Goal: Check status: Check status

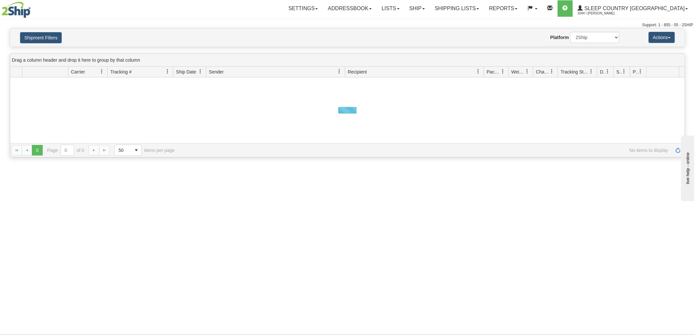
drag, startPoint x: 0, startPoint y: 0, endPoint x: 53, endPoint y: 44, distance: 68.5
click at [50, 34] on button "Shipment Filters" at bounding box center [41, 37] width 42 height 11
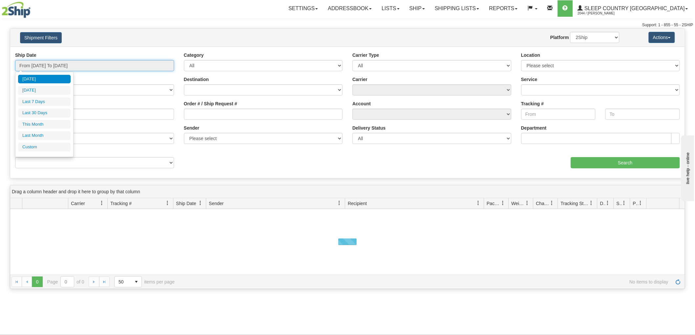
click at [64, 65] on input "From [DATE] To [DATE]" at bounding box center [94, 65] width 159 height 11
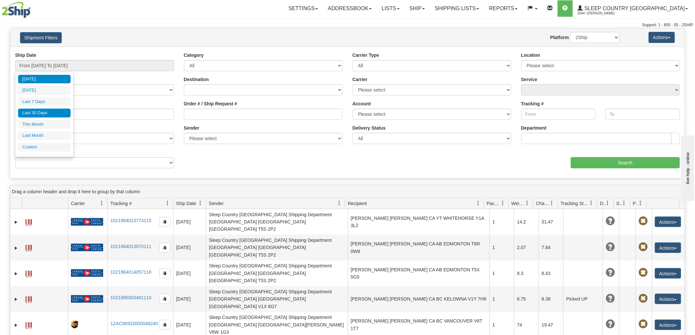
click at [48, 114] on li "Last 30 Days" at bounding box center [44, 113] width 53 height 9
type input "From [DATE] To [DATE]"
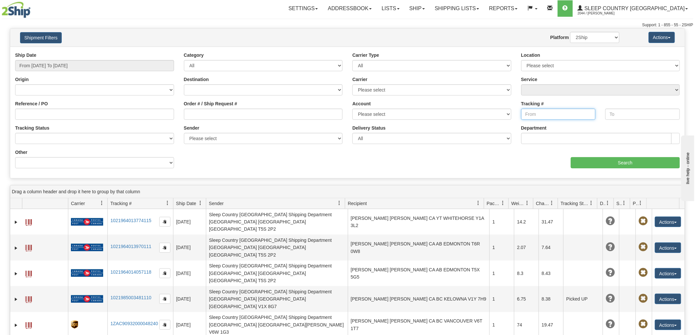
click at [548, 113] on input "Tracking #" at bounding box center [558, 114] width 75 height 11
paste input "739866201496"
click at [615, 156] on div "aaa Search" at bounding box center [515, 158] width 337 height 19
click at [582, 112] on input "739866201496" at bounding box center [558, 114] width 75 height 11
type input "739866201496"
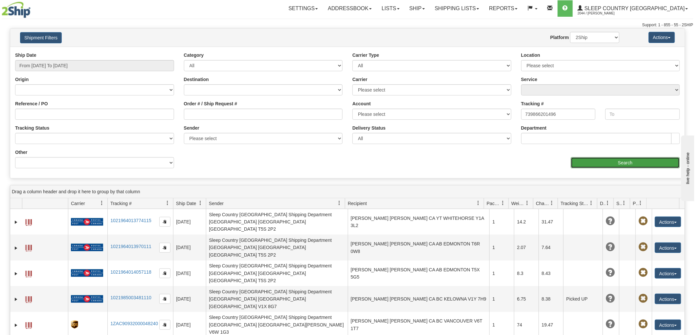
click at [580, 160] on input "Search" at bounding box center [625, 162] width 109 height 11
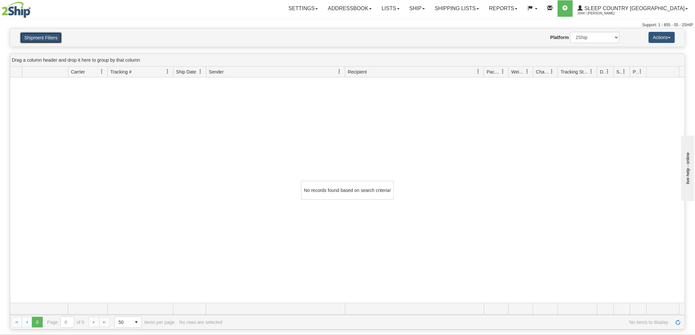
click at [53, 33] on button "Shipment Filters" at bounding box center [41, 37] width 42 height 11
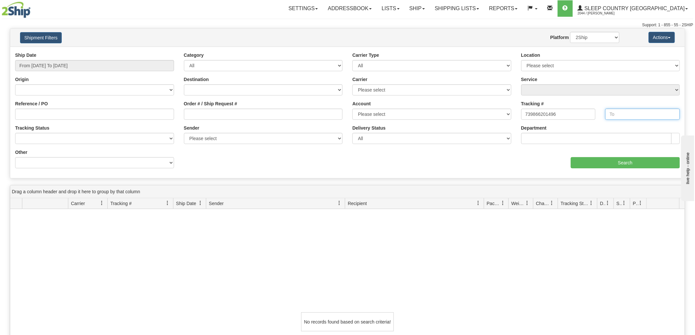
click at [626, 114] on input "text" at bounding box center [642, 114] width 75 height 11
paste input "739866201496"
type input "739866201496"
click at [562, 115] on input "739866201496" at bounding box center [558, 114] width 75 height 11
click at [603, 163] on input "Search" at bounding box center [625, 162] width 109 height 11
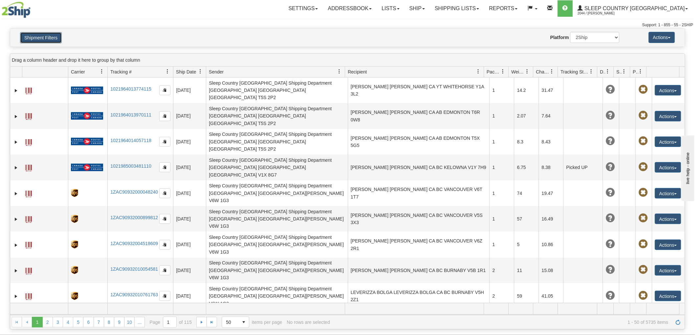
click at [39, 40] on button "Shipment Filters" at bounding box center [41, 37] width 42 height 11
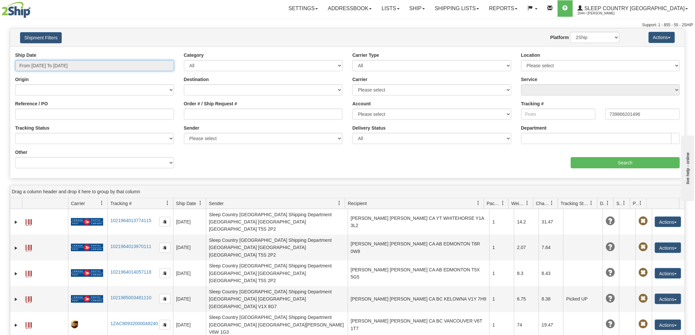
click at [96, 62] on input "From [DATE] To [DATE]" at bounding box center [94, 65] width 159 height 11
type input "[DATE]"
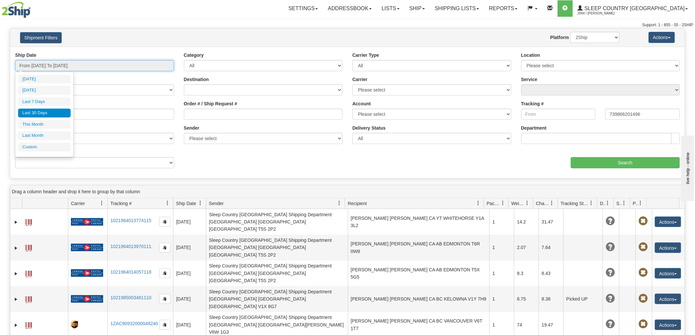
type input "[DATE]"
click at [42, 147] on li "Custom" at bounding box center [44, 147] width 53 height 9
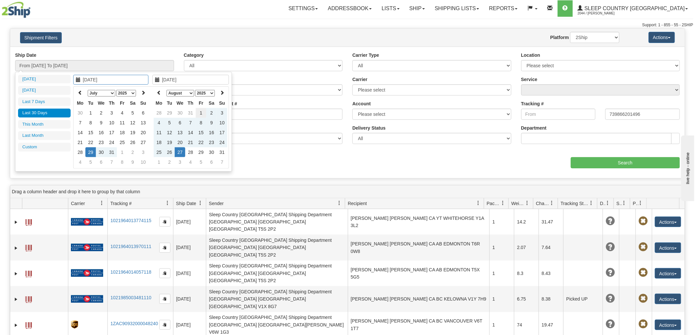
type input "[DATE]"
click at [202, 110] on td "1" at bounding box center [201, 113] width 11 height 10
type input "[DATE]"
click at [168, 152] on td "26" at bounding box center [169, 152] width 11 height 10
type input "From [DATE] To [DATE]"
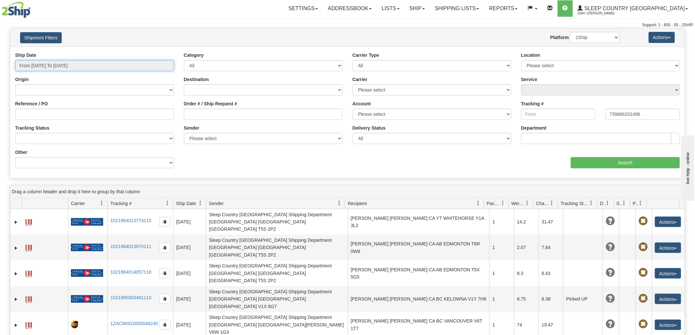
click at [119, 61] on input "From [DATE] To [DATE]" at bounding box center [94, 65] width 159 height 11
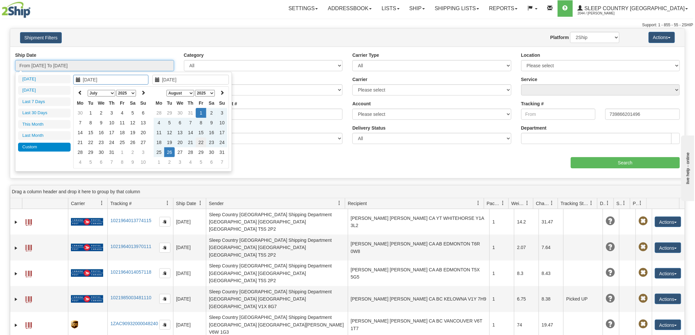
type input "[DATE]"
click at [201, 140] on td "22" at bounding box center [201, 143] width 11 height 10
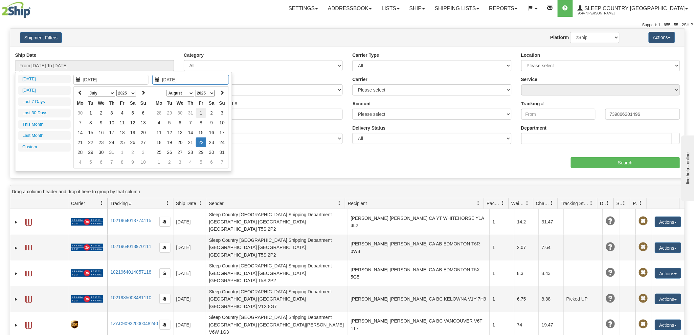
type input "[DATE]"
click at [198, 113] on td "1" at bounding box center [201, 113] width 11 height 10
type input "[DATE]"
click at [198, 142] on td "22" at bounding box center [201, 143] width 11 height 10
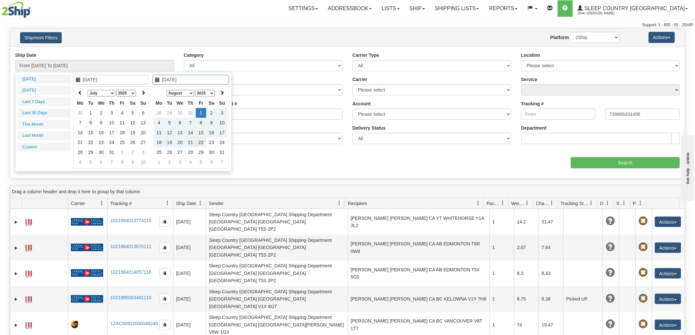
type input "From [DATE] To [DATE]"
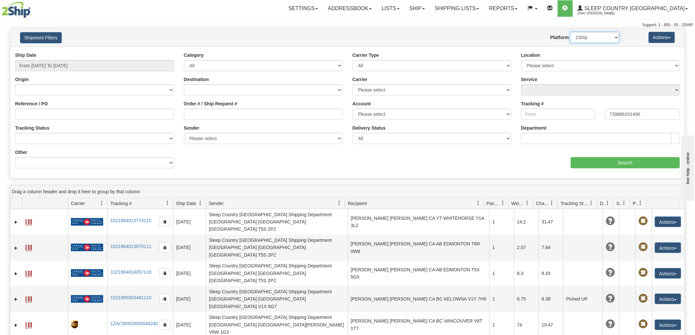
click at [585, 43] on select "2Ship Imported" at bounding box center [594, 37] width 49 height 11
select select "1"
click at [570, 32] on select "2Ship Imported" at bounding box center [594, 37] width 49 height 11
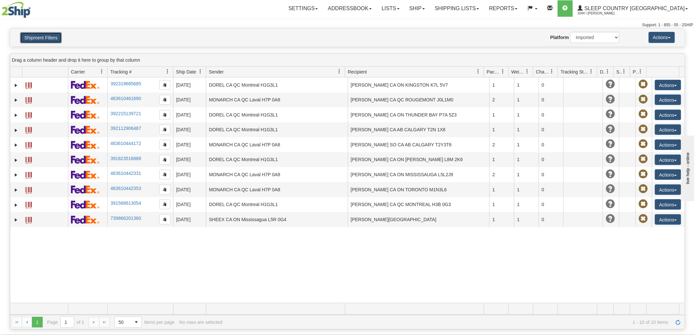
click at [44, 40] on button "Shipment Filters" at bounding box center [41, 37] width 42 height 11
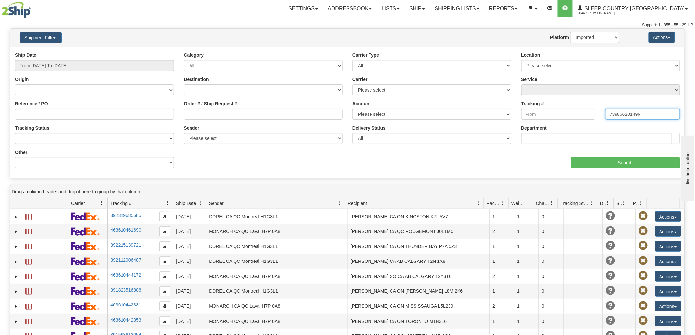
click at [649, 111] on input "739866201496" at bounding box center [642, 114] width 75 height 11
paste input "9000H995140"
click at [613, 162] on input "Search" at bounding box center [625, 162] width 109 height 11
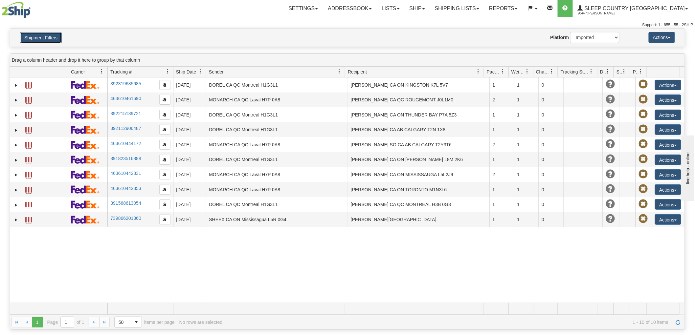
click at [25, 42] on button "Shipment Filters" at bounding box center [41, 37] width 42 height 11
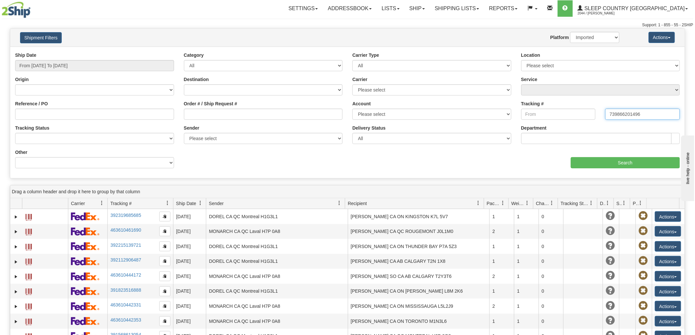
click at [636, 113] on input "739866201496" at bounding box center [642, 114] width 75 height 11
type input "="
click at [628, 159] on input "Search" at bounding box center [625, 162] width 109 height 11
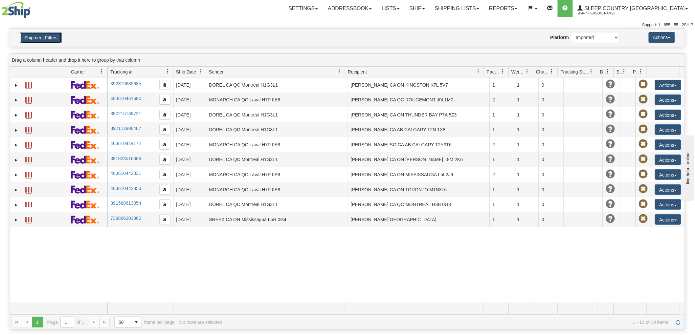
click at [43, 43] on button "Shipment Filters" at bounding box center [41, 37] width 42 height 11
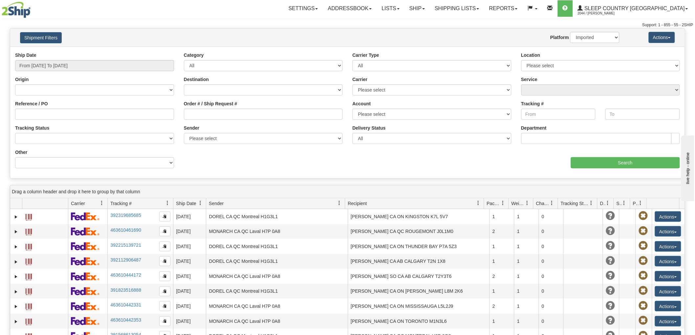
click at [70, 58] on div "Ship Date From [DATE] To [DATE]" at bounding box center [94, 61] width 159 height 19
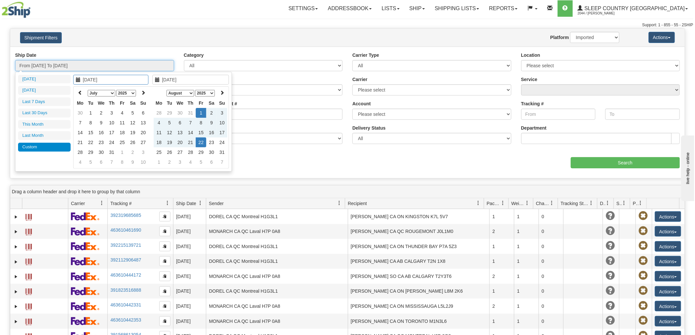
click at [70, 62] on input "From [DATE] To [DATE]" at bounding box center [94, 65] width 159 height 11
type input "[DATE]"
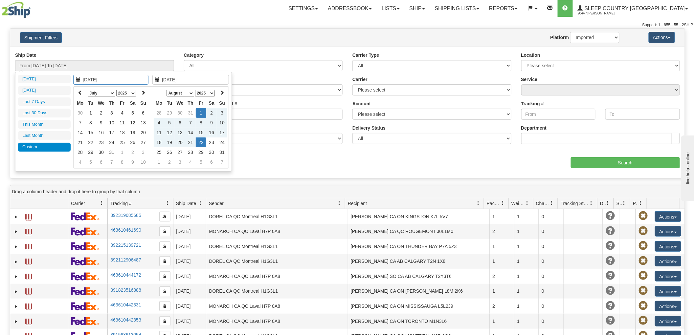
type input "[DATE]"
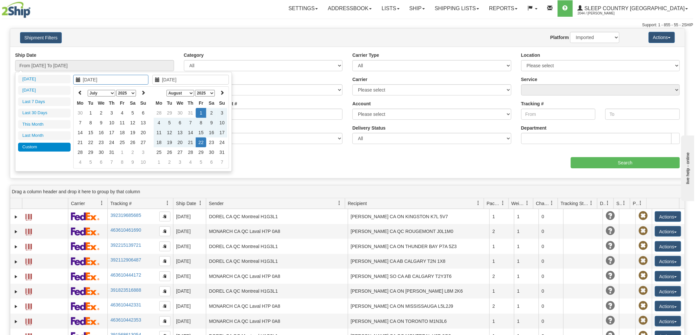
click at [313, 160] on div "Ship Date From [DATE] To [DATE] Category All Inbound Outbound Carrier Type All …" at bounding box center [347, 112] width 674 height 121
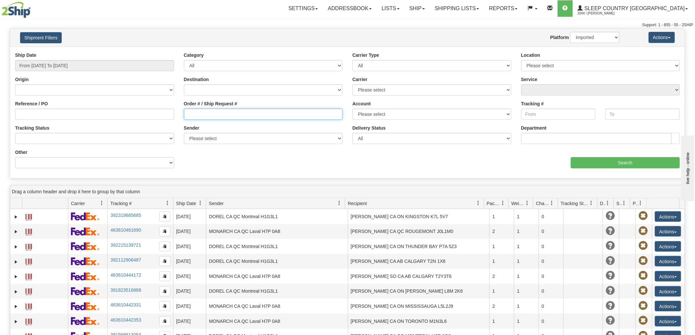
click at [230, 110] on input "Order # / Ship Request #" at bounding box center [263, 114] width 159 height 11
paste input "9000H995140"
type input "9000H995140"
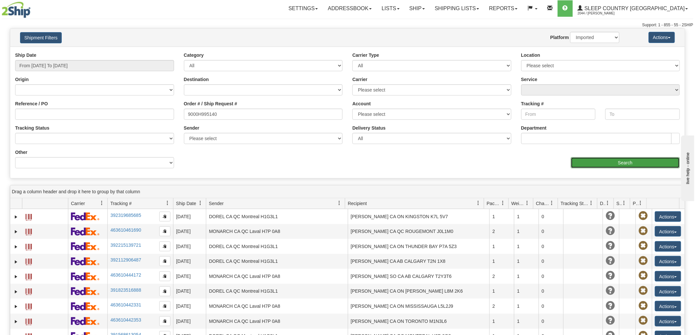
click at [628, 162] on input "Search" at bounding box center [625, 162] width 109 height 11
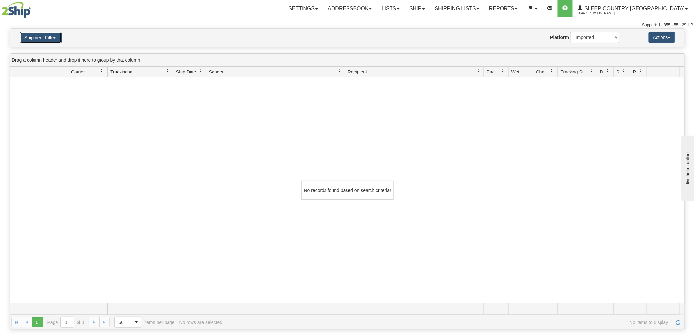
click at [37, 38] on button "Shipment Filters" at bounding box center [41, 37] width 42 height 11
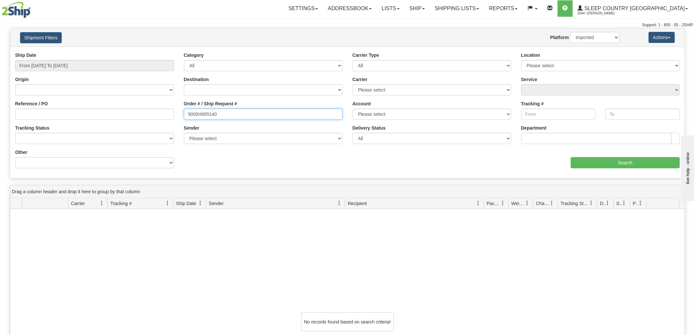
click at [254, 112] on input "9000H995140" at bounding box center [263, 114] width 159 height 11
click at [97, 63] on input "From [DATE] To [DATE]" at bounding box center [94, 65] width 159 height 11
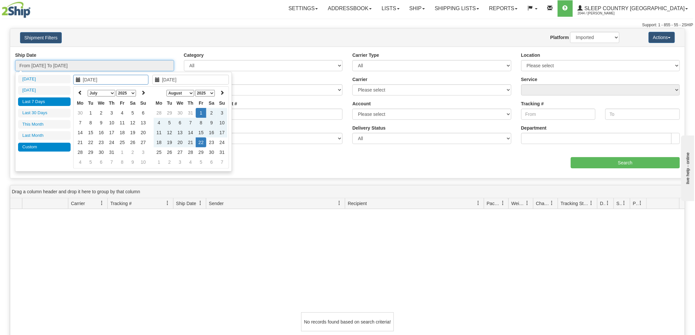
type input "[DATE]"
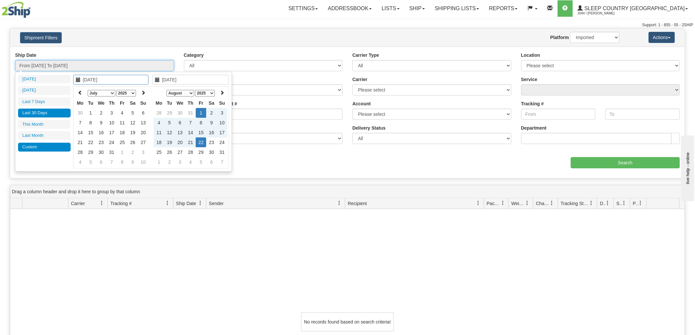
type input "[DATE]"
click at [51, 110] on li "Last 30 Days" at bounding box center [44, 113] width 53 height 9
type input "From [DATE] To [DATE]"
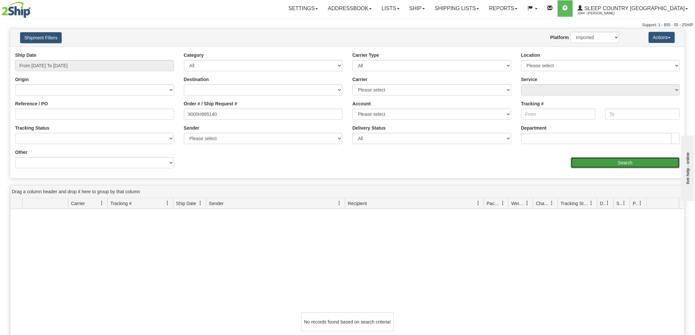
click at [638, 162] on input "Search" at bounding box center [625, 162] width 109 height 11
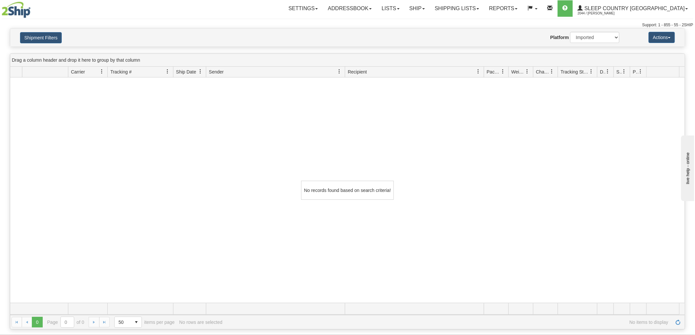
click at [567, 39] on label "Platform" at bounding box center [559, 37] width 19 height 7
click at [570, 39] on select "2Ship Imported" at bounding box center [594, 37] width 49 height 11
click at [40, 37] on button "Shipment Filters" at bounding box center [41, 37] width 42 height 11
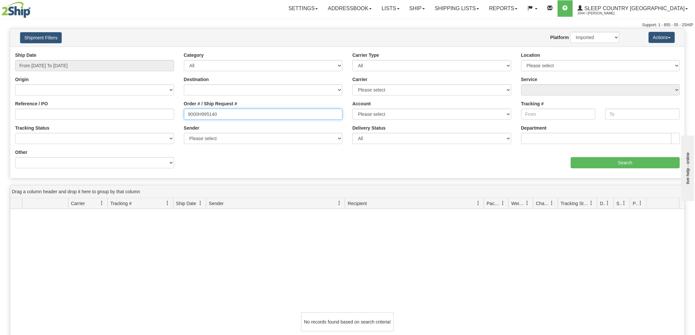
click at [267, 111] on input "9000H995140" at bounding box center [263, 114] width 159 height 11
click at [126, 120] on div "Reference / PO" at bounding box center [94, 112] width 169 height 24
paste input "9000H995140"
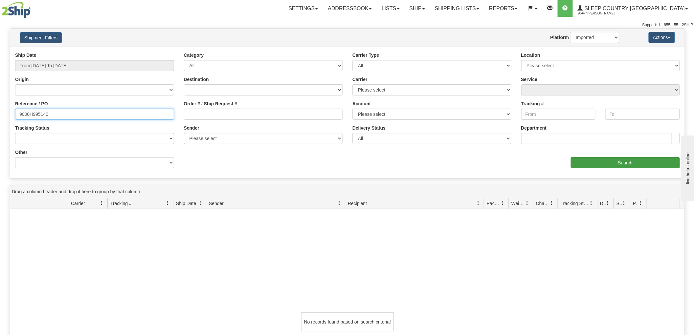
type input "9000H995140"
click at [640, 161] on input "Search" at bounding box center [625, 162] width 109 height 11
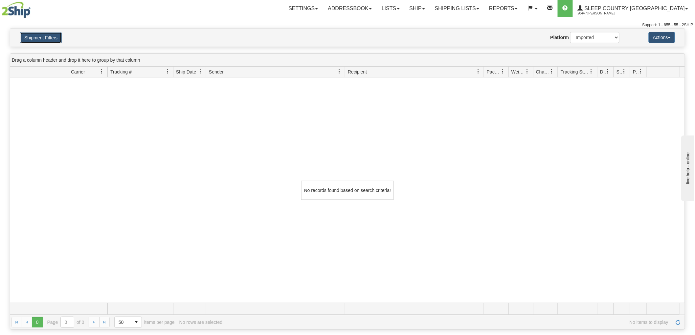
click at [46, 41] on button "Shipment Filters" at bounding box center [41, 37] width 42 height 11
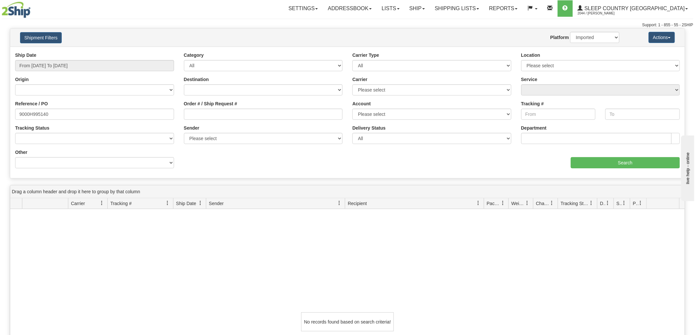
click at [102, 120] on div "Reference / PO 9000H995140" at bounding box center [94, 112] width 169 height 24
click at [110, 114] on input "9000H995140" at bounding box center [94, 114] width 159 height 11
click at [196, 312] on div "No records found based on search criteria!" at bounding box center [347, 322] width 674 height 226
click at [579, 116] on input "Tracking #" at bounding box center [558, 114] width 75 height 11
paste input "739866201496"
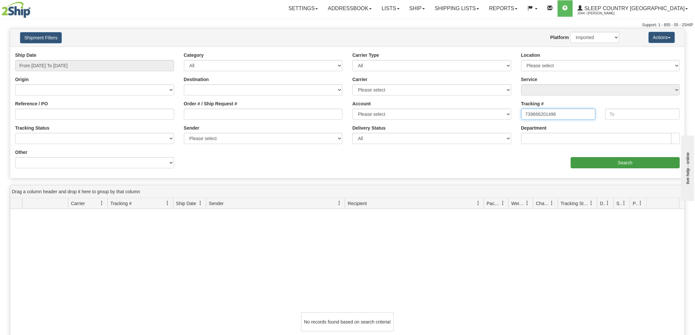
type input "739866201496"
click at [617, 165] on input "Search" at bounding box center [625, 162] width 109 height 11
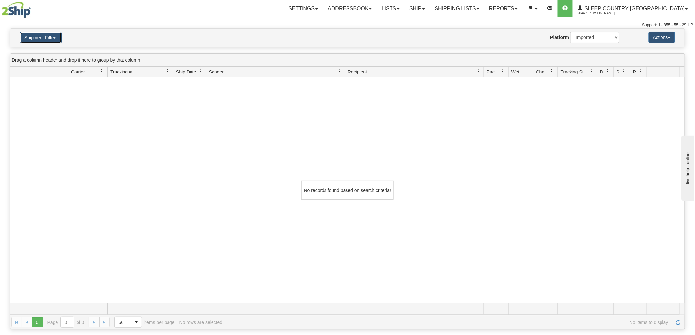
click at [56, 35] on button "Shipment Filters" at bounding box center [41, 37] width 42 height 11
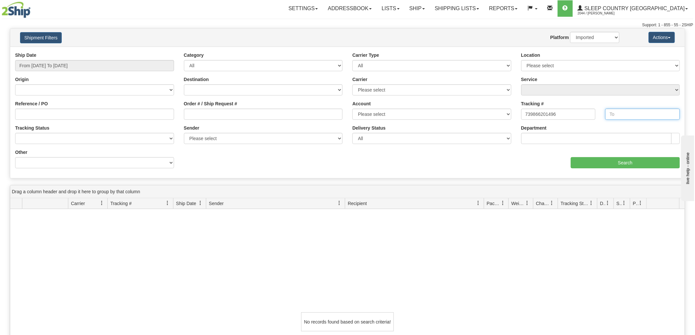
click at [623, 116] on input "text" at bounding box center [642, 114] width 75 height 11
paste input "739866201496"
type input "739866201496"
drag, startPoint x: 576, startPoint y: 115, endPoint x: 464, endPoint y: 116, distance: 111.9
click at [464, 116] on div "Ship Date From [DATE] To [DATE] Category All Inbound Outbound Carrier Type All …" at bounding box center [347, 112] width 674 height 121
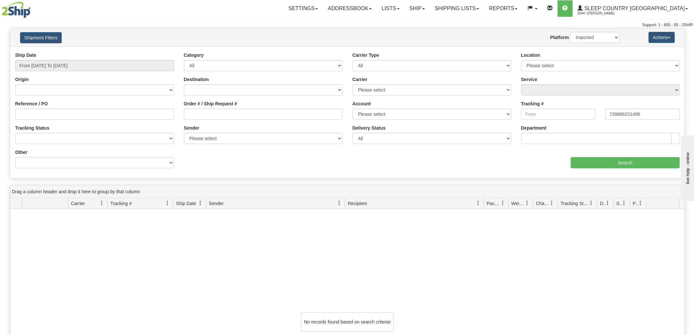
click at [621, 170] on div "Ship Date From [DATE] To [DATE] Category All Inbound Outbound Carrier Type All …" at bounding box center [347, 112] width 674 height 121
click at [622, 165] on input "Search" at bounding box center [625, 162] width 109 height 11
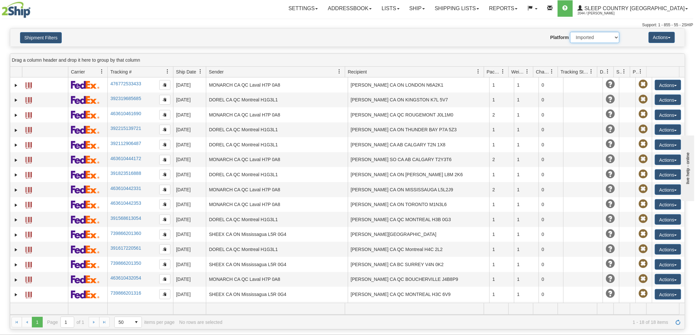
click at [613, 33] on select "2Ship Imported" at bounding box center [594, 37] width 49 height 11
select select "0"
click at [570, 32] on select "2Ship Imported" at bounding box center [594, 37] width 49 height 11
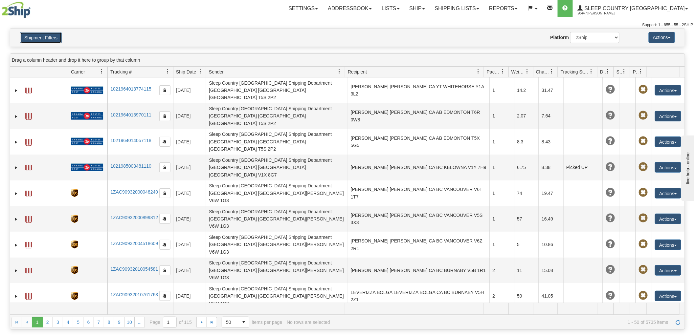
click at [53, 35] on button "Shipment Filters" at bounding box center [41, 37] width 42 height 11
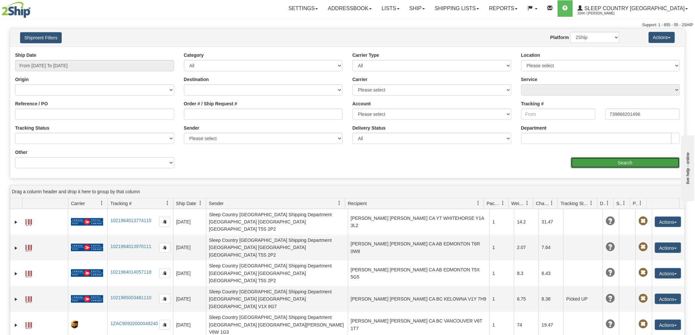
click at [616, 166] on input "Search" at bounding box center [625, 162] width 109 height 11
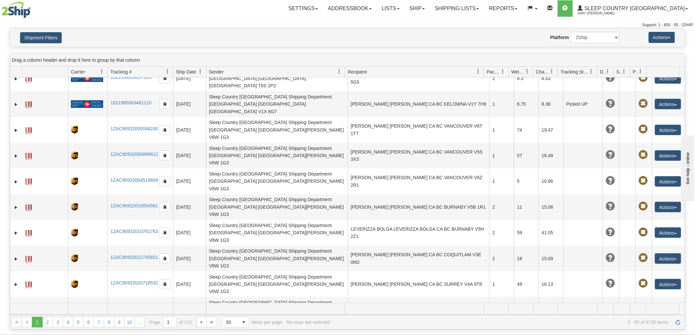
scroll to position [219, 0]
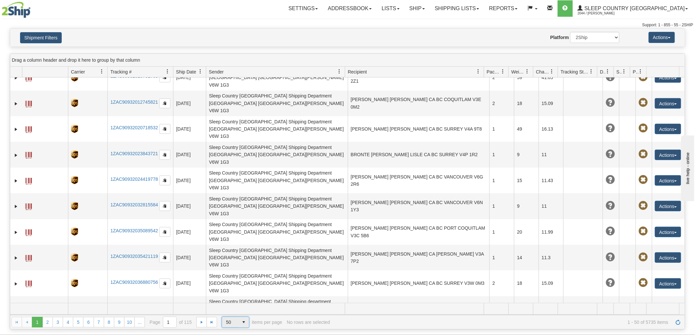
click at [239, 325] on span "select" at bounding box center [243, 322] width 11 height 11
click at [240, 313] on li "1000" at bounding box center [236, 312] width 28 height 9
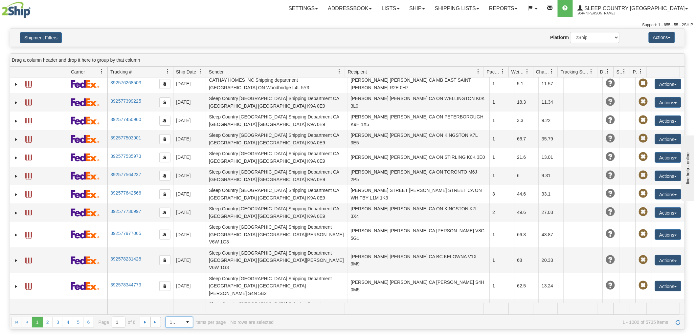
scroll to position [510, 0]
click at [178, 319] on span "1000" at bounding box center [174, 322] width 16 height 11
click at [119, 319] on input "1" at bounding box center [118, 322] width 13 height 11
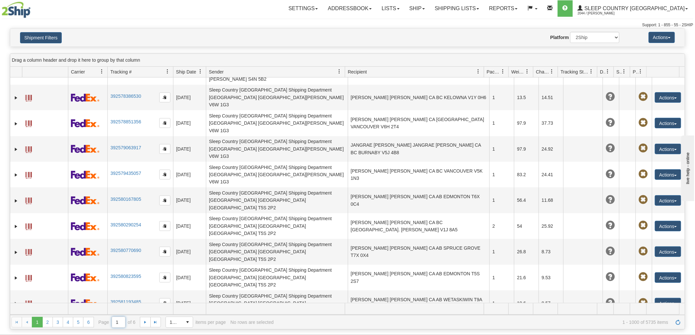
scroll to position [729, 0]
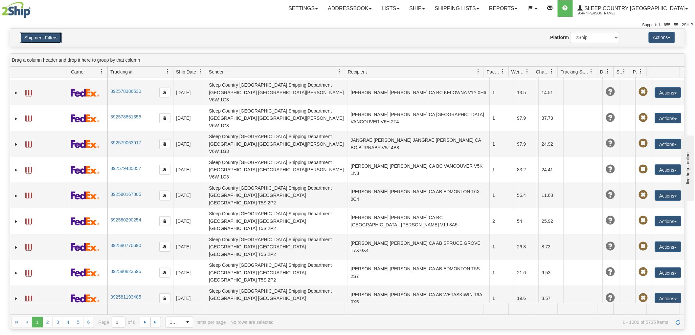
click at [51, 37] on button "Shipment Filters" at bounding box center [41, 37] width 42 height 11
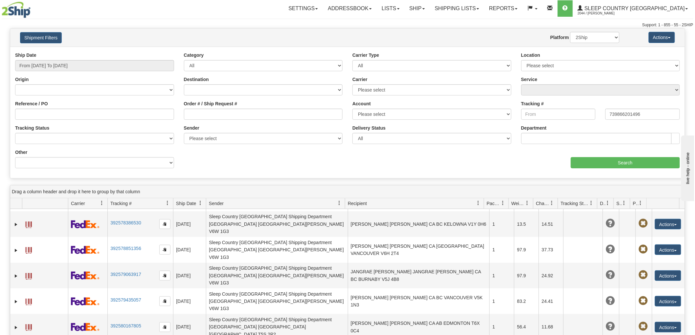
click at [92, 58] on div "Ship Date From [DATE] To [DATE]" at bounding box center [94, 61] width 159 height 19
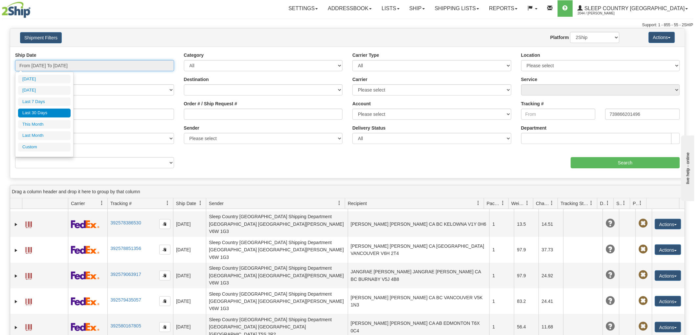
click at [94, 63] on input "From [DATE] To [DATE]" at bounding box center [94, 65] width 159 height 11
click at [42, 149] on li "Custom" at bounding box center [44, 147] width 53 height 9
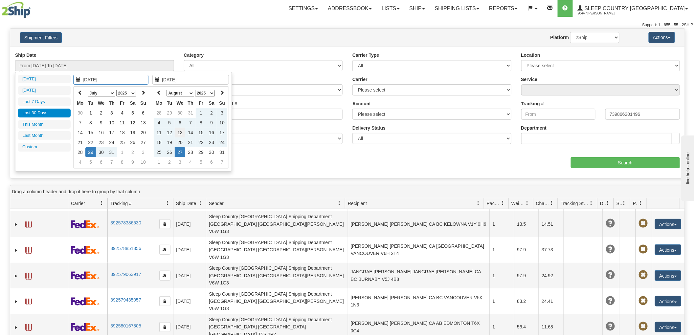
type input "[DATE]"
click at [180, 132] on td "13" at bounding box center [180, 133] width 11 height 10
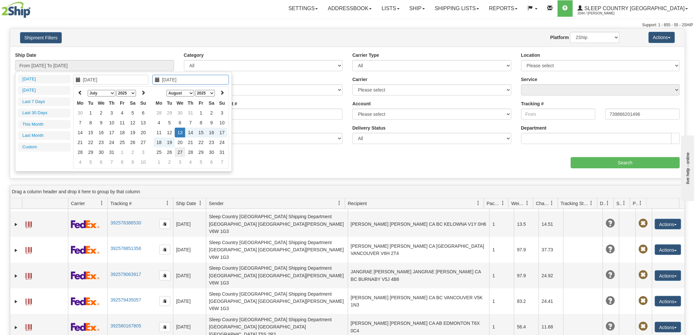
type input "[DATE]"
click at [180, 151] on td "27" at bounding box center [180, 152] width 11 height 10
type input "From [DATE] To [DATE]"
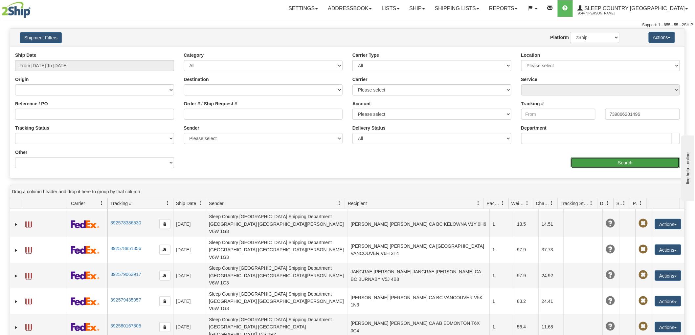
click at [617, 161] on input "Search" at bounding box center [625, 162] width 109 height 11
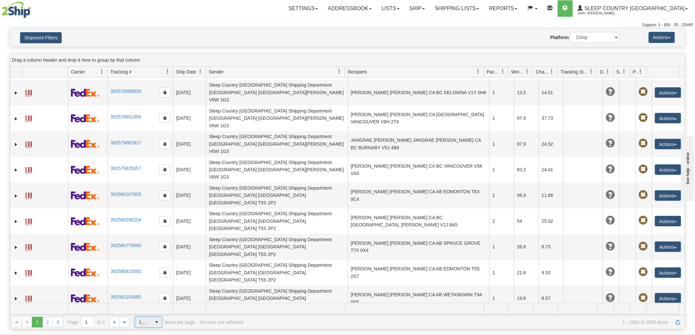
click at [153, 324] on span "select" at bounding box center [156, 322] width 11 height 11
click at [151, 313] on li "1000" at bounding box center [148, 312] width 27 height 9
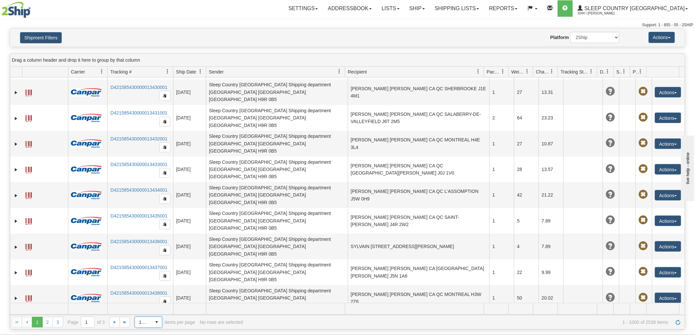
scroll to position [1714, 0]
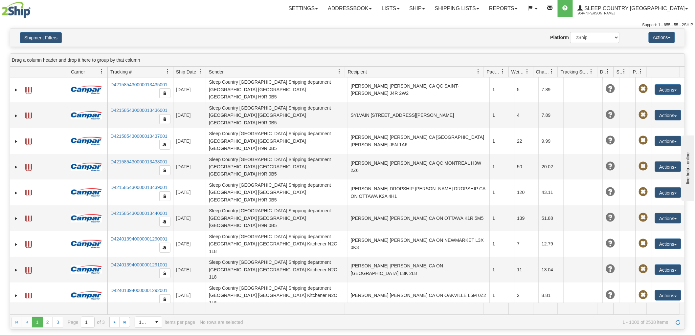
click at [639, 49] on div "Please wait... × Confirm Delete Delete Cancel × Confirm Delete Yes No Cancel × …" at bounding box center [347, 178] width 695 height 301
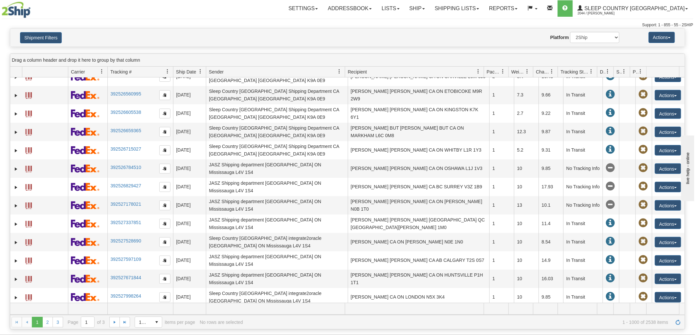
scroll to position [462, 0]
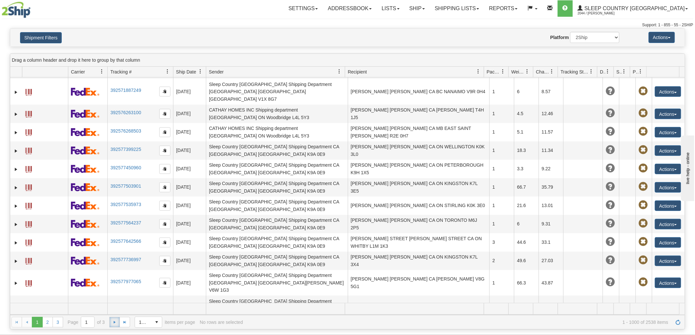
click at [116, 325] on span "Go to the next page" at bounding box center [114, 322] width 5 height 5
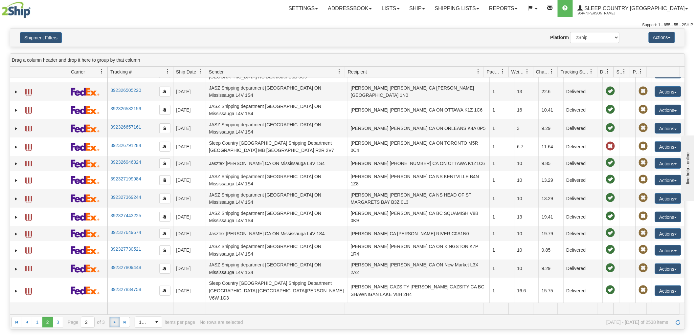
click at [113, 323] on span "Go to the next page" at bounding box center [114, 322] width 5 height 5
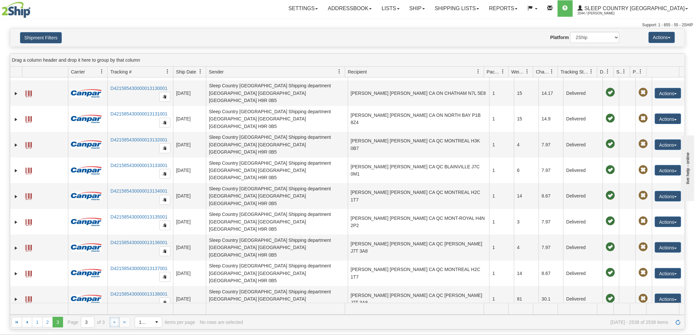
scroll to position [0, 0]
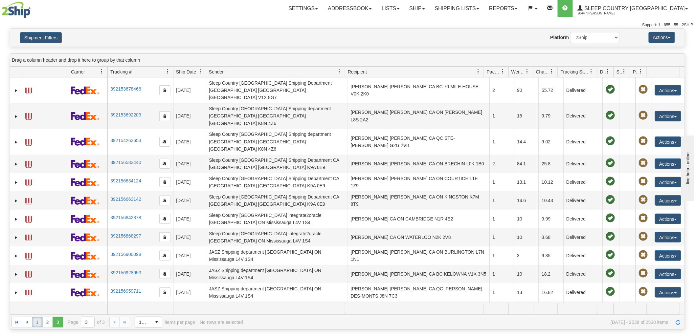
click at [37, 321] on link "1" at bounding box center [37, 322] width 11 height 11
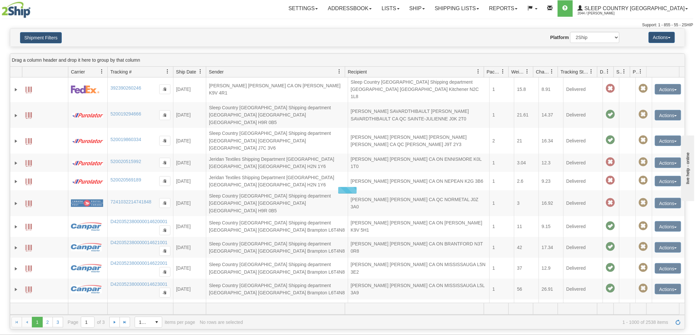
scroll to position [462, 0]
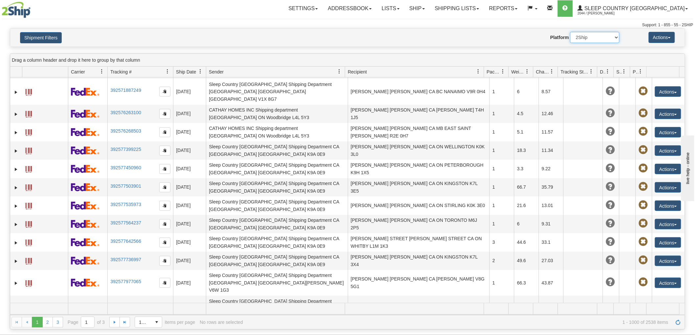
click at [570, 32] on select "2Ship Imported" at bounding box center [594, 37] width 49 height 11
click at [646, 53] on div "Please wait... × Confirm Delete Delete Cancel × Confirm Delete Yes No Cancel × …" at bounding box center [347, 178] width 695 height 301
click at [591, 43] on select "2Ship Imported" at bounding box center [594, 37] width 49 height 11
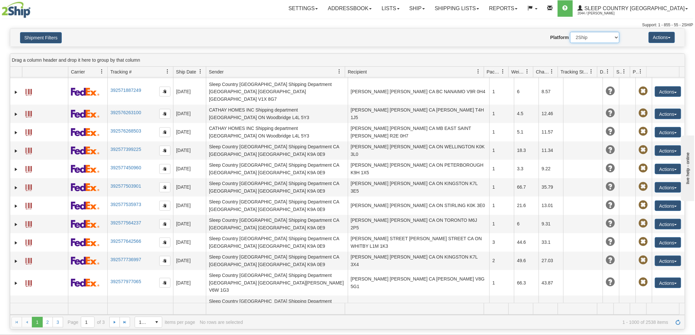
select select "1"
click at [570, 32] on select "2Ship Imported" at bounding box center [594, 37] width 49 height 11
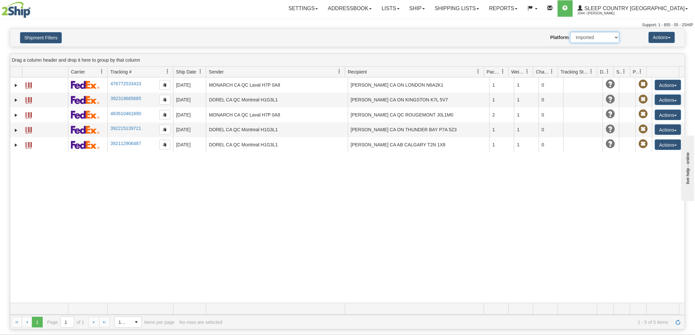
scroll to position [0, 0]
click at [51, 36] on button "Shipment Filters" at bounding box center [41, 37] width 42 height 11
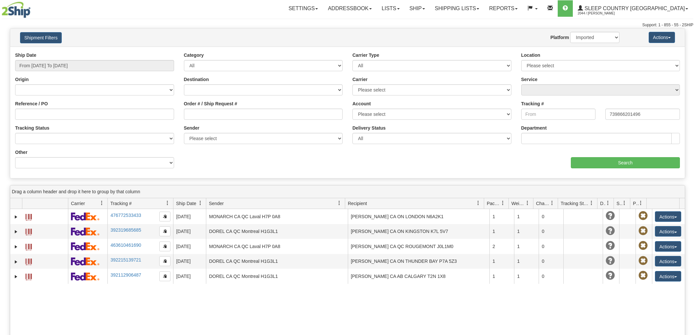
select select "1"
